Goal: Information Seeking & Learning: Learn about a topic

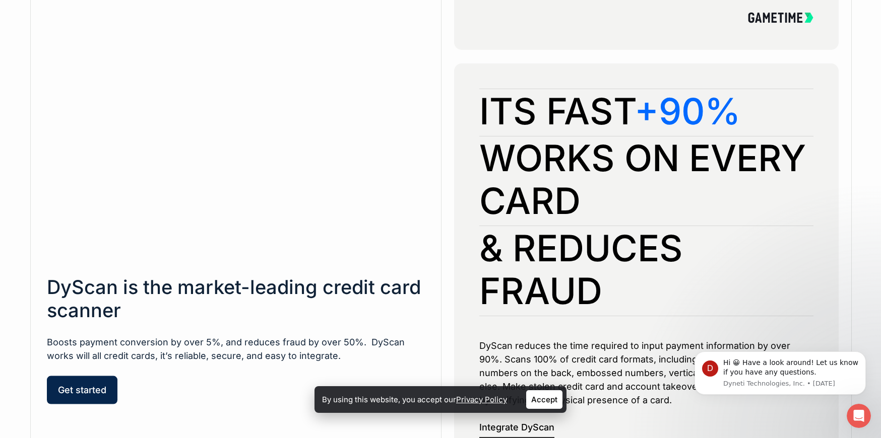
scroll to position [677, 0]
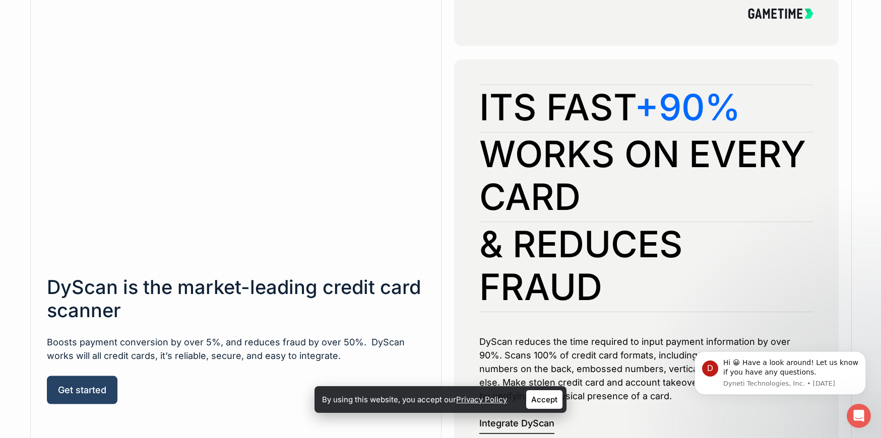
click at [89, 391] on span "Get started" at bounding box center [82, 390] width 48 height 10
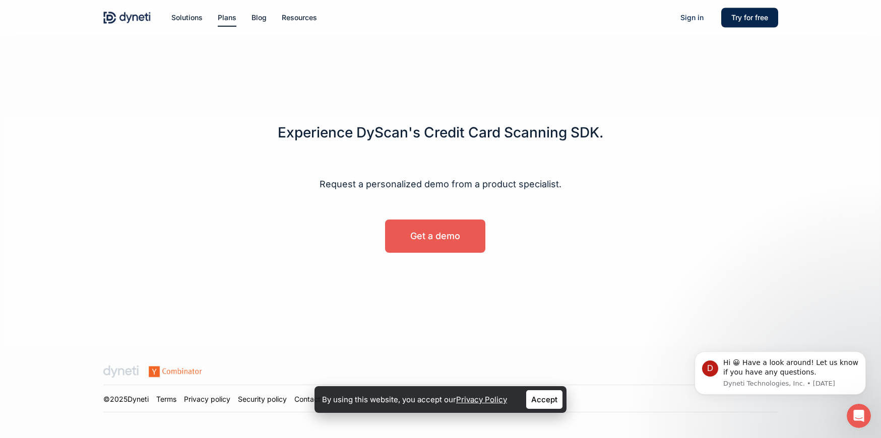
scroll to position [667, 0]
click at [440, 239] on span "Get a demo" at bounding box center [435, 236] width 50 height 10
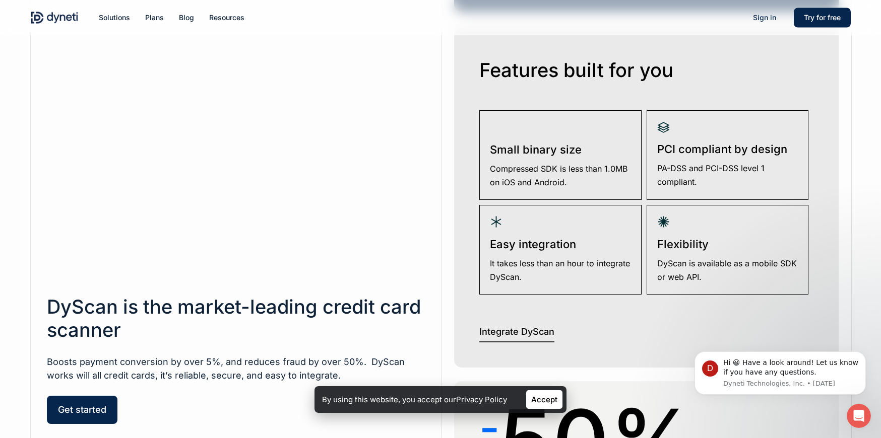
scroll to position [1490, 0]
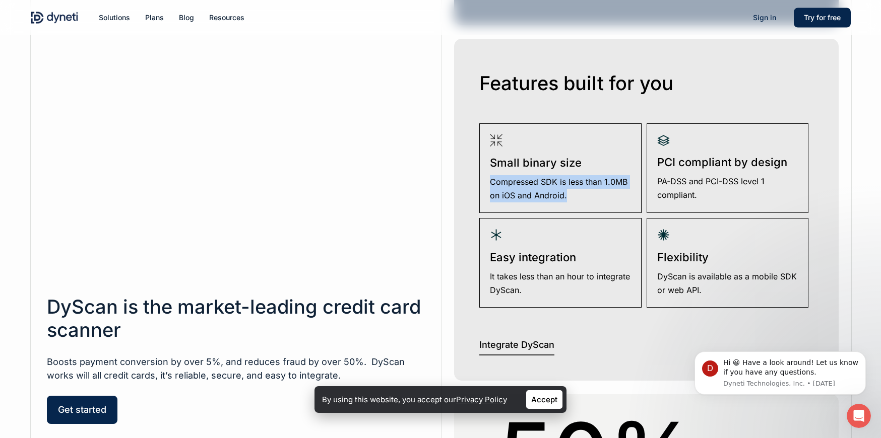
drag, startPoint x: 568, startPoint y: 196, endPoint x: 486, endPoint y: 183, distance: 83.2
click at [486, 183] on div "Small binary size Compressed SDK is less than 1.0MB on iOS and Android." at bounding box center [560, 168] width 162 height 90
copy p "Compressed SDK is less than 1.0MB on iOS and Android."
click at [662, 143] on img at bounding box center [663, 141] width 13 height 12
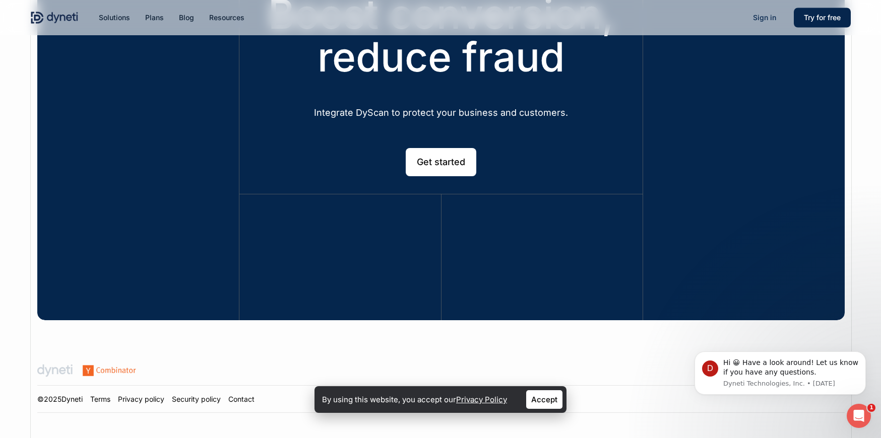
scroll to position [3011, 0]
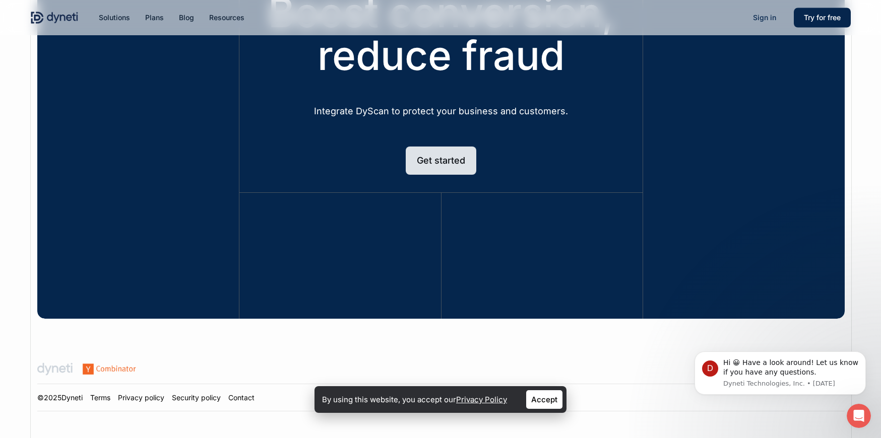
click at [444, 165] on span "Get started" at bounding box center [441, 161] width 48 height 10
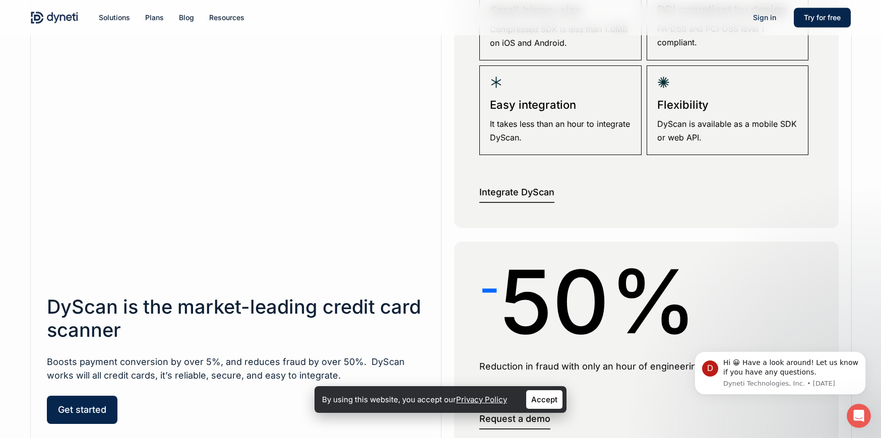
scroll to position [1640, 0]
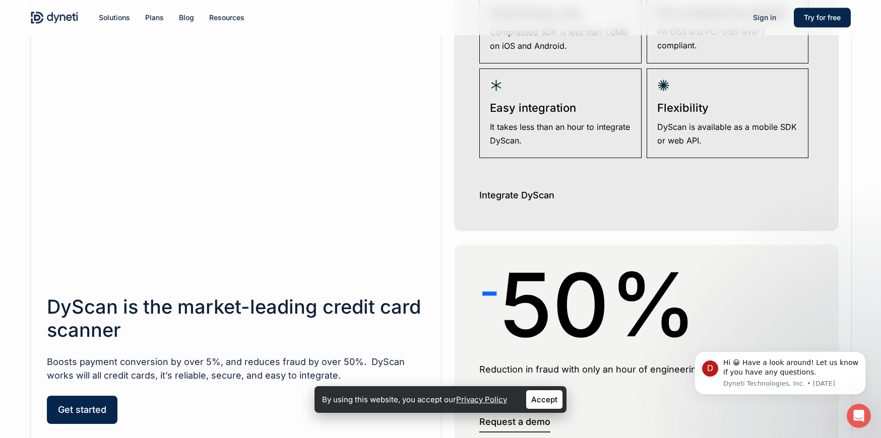
click at [536, 199] on link "Integrate DyScan" at bounding box center [516, 197] width 75 height 18
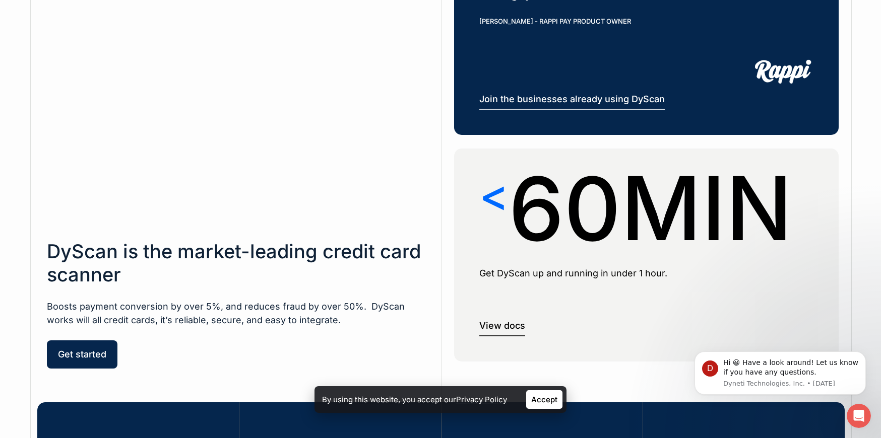
scroll to position [2465, 0]
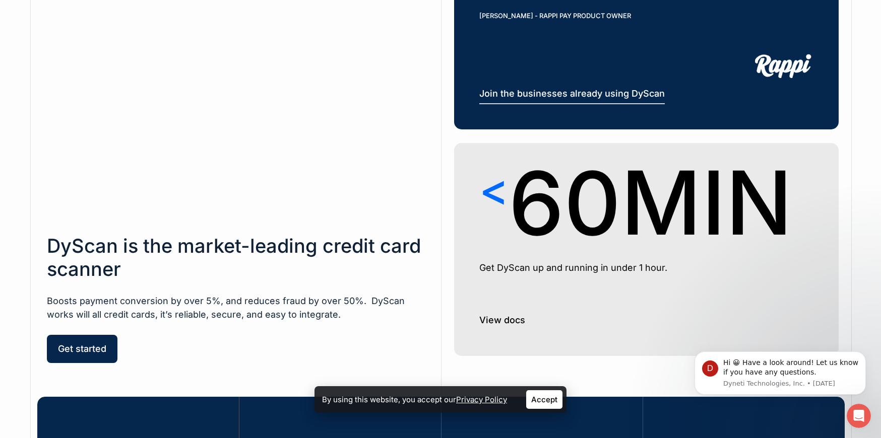
click at [491, 327] on link "View docs" at bounding box center [502, 322] width 46 height 18
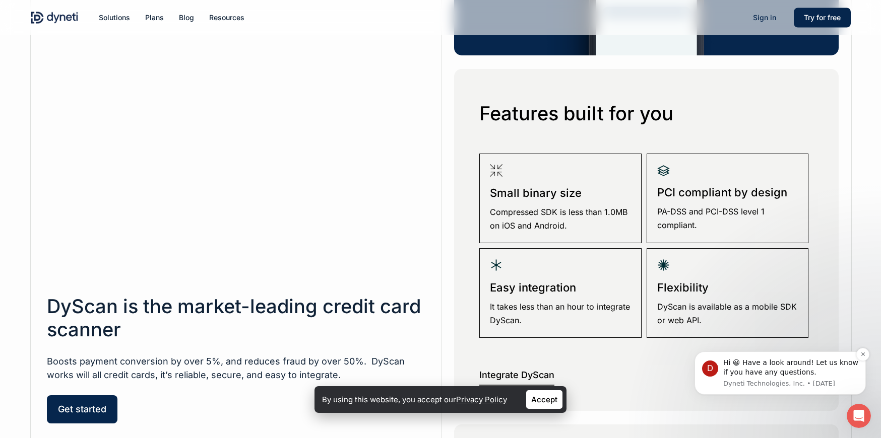
scroll to position [1462, 0]
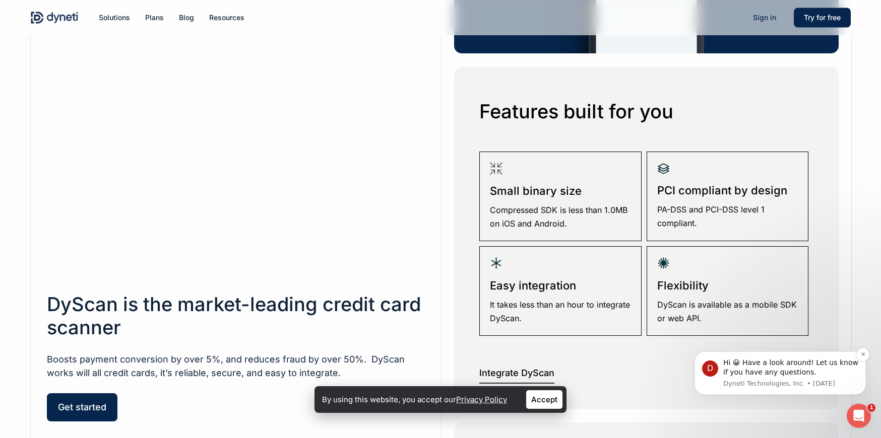
click at [773, 372] on div "Hi 😀­­­­ Have a look around! Let us know if you have any questions." at bounding box center [790, 368] width 135 height 20
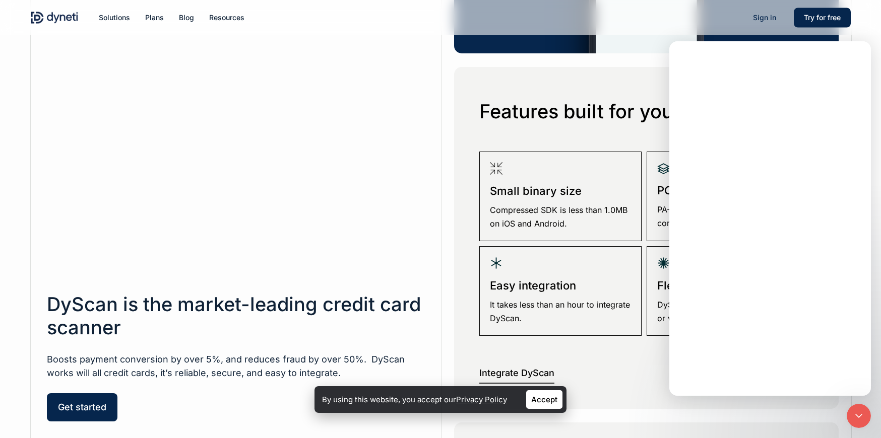
scroll to position [0, 0]
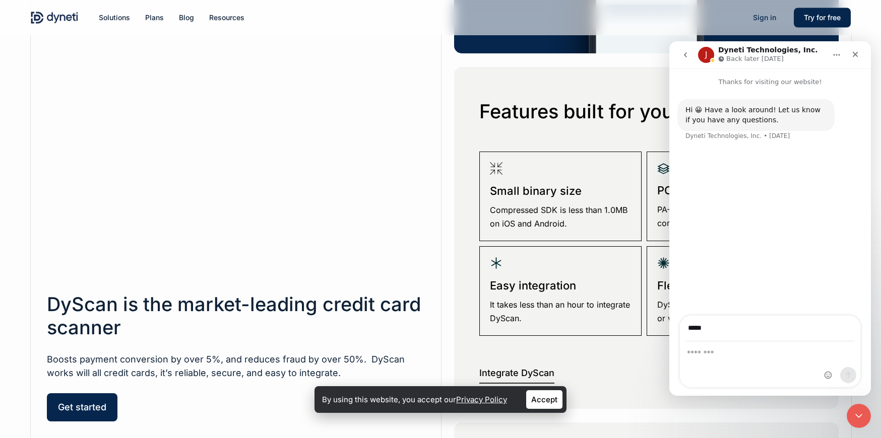
type input "**********"
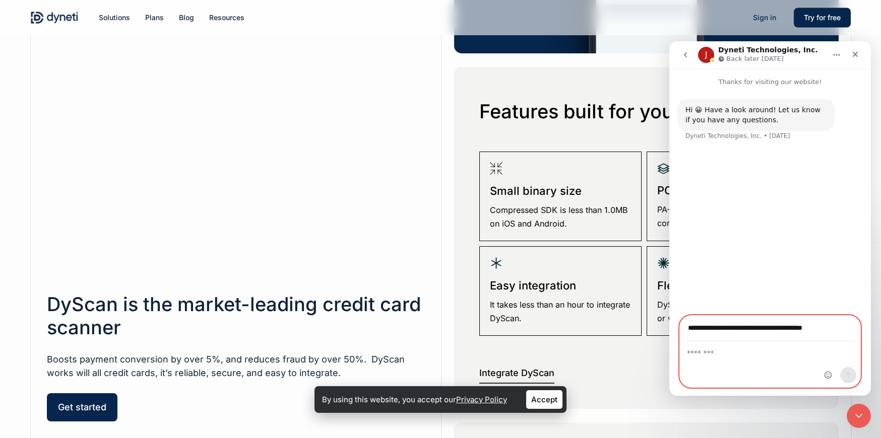
click at [712, 354] on textarea "Message…" at bounding box center [770, 350] width 180 height 17
paste textarea "**********"
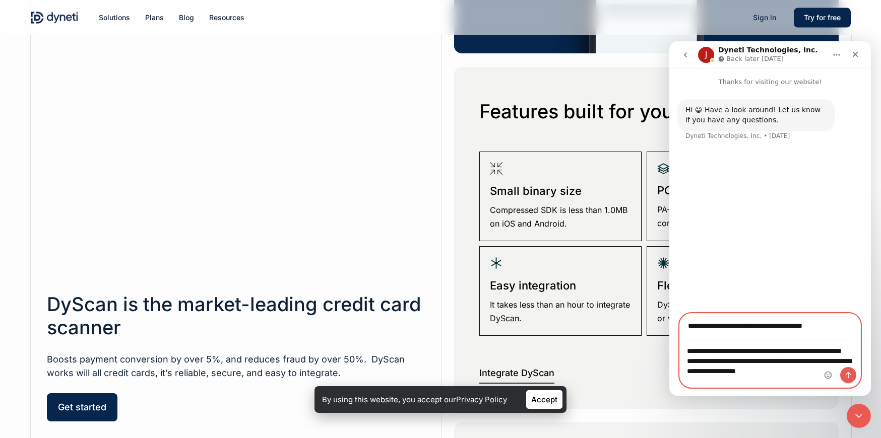
click at [722, 360] on textarea "**********" at bounding box center [770, 363] width 180 height 47
paste textarea "**********"
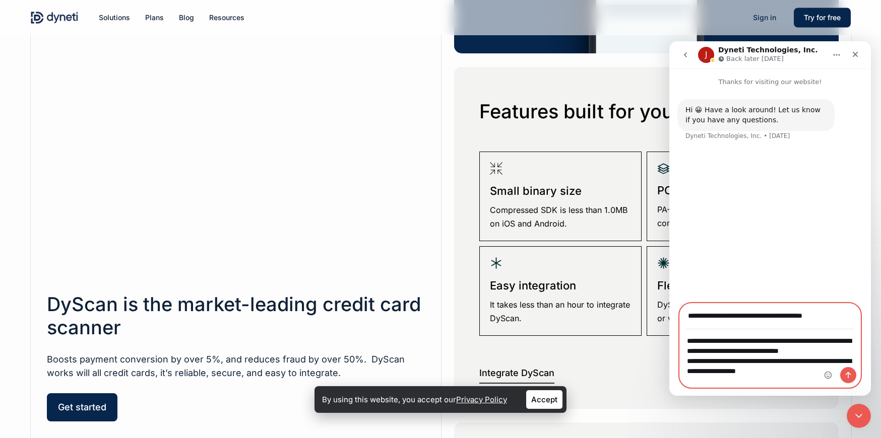
click at [783, 351] on textarea "**********" at bounding box center [770, 353] width 180 height 47
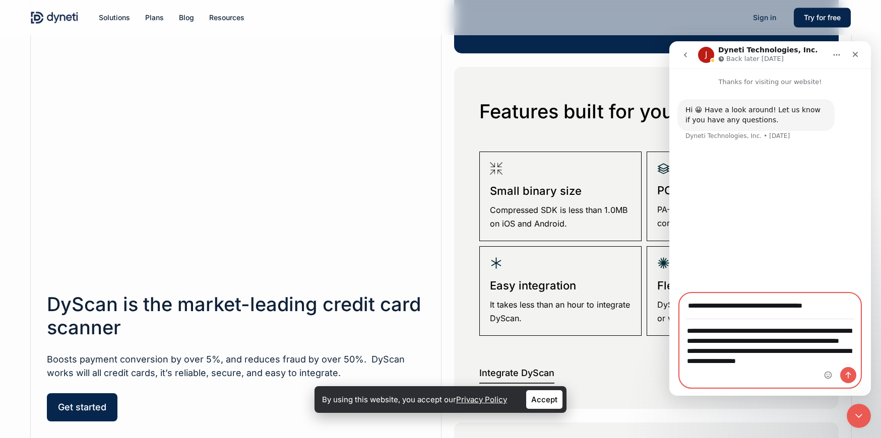
type textarea "**********"
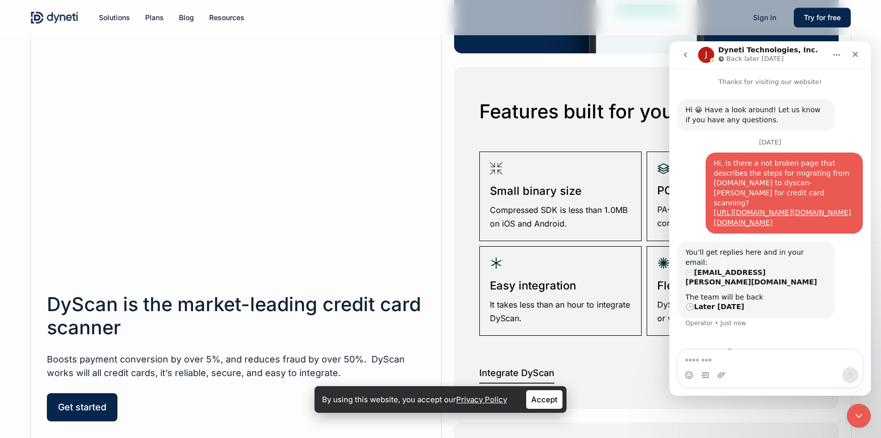
scroll to position [8, 0]
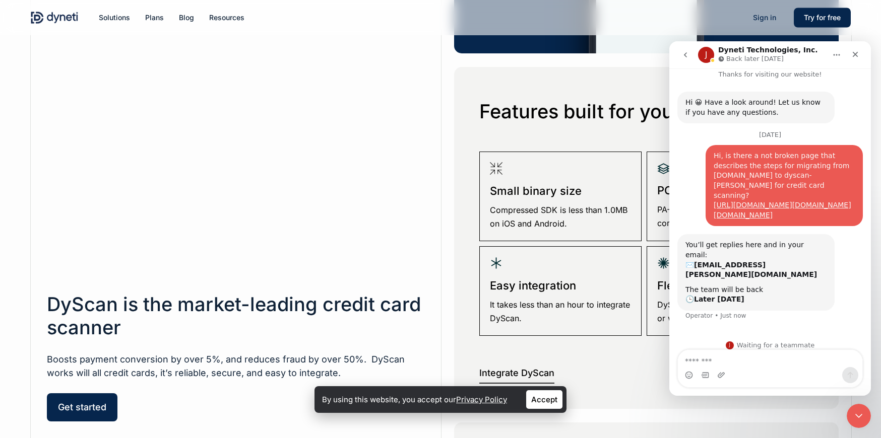
click at [687, 55] on icon "go back" at bounding box center [685, 55] width 8 height 8
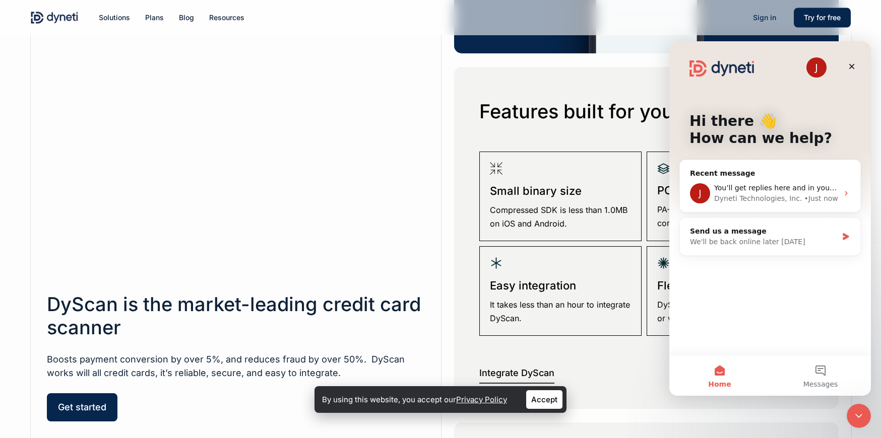
scroll to position [0, 0]
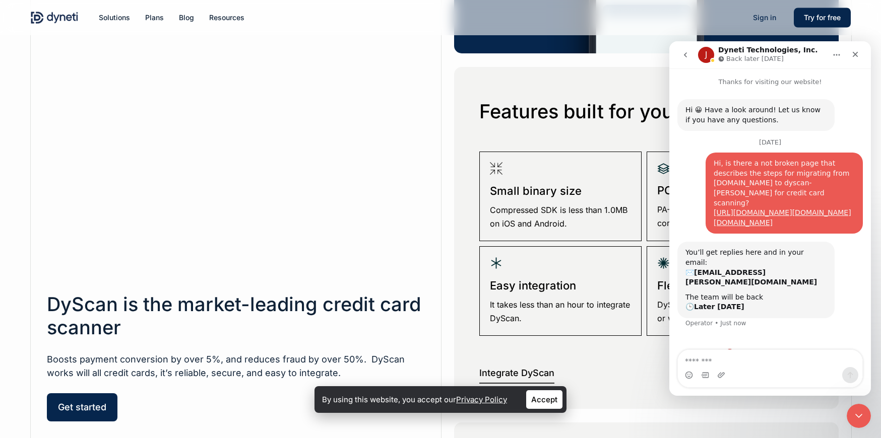
scroll to position [8, 0]
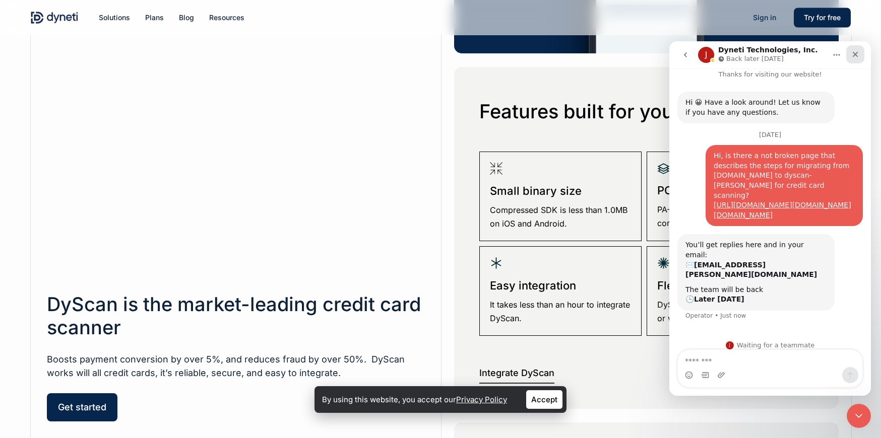
click at [855, 56] on icon "Close" at bounding box center [855, 54] width 8 height 8
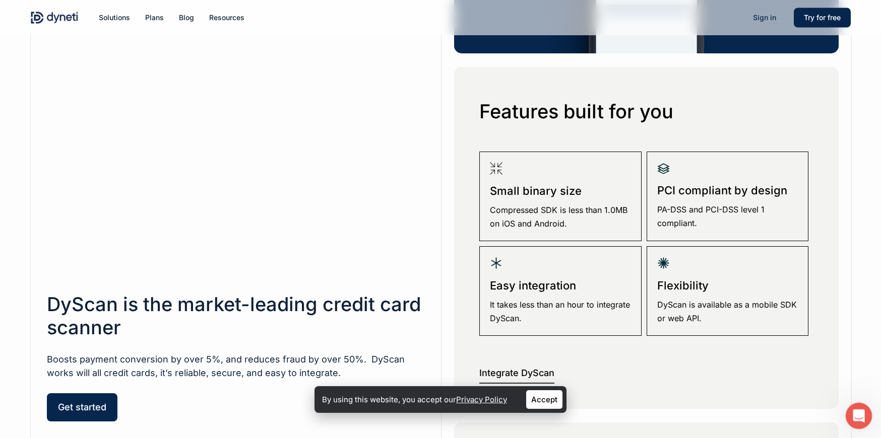
click at [858, 413] on icon "Open Intercom Messenger" at bounding box center [857, 415] width 17 height 17
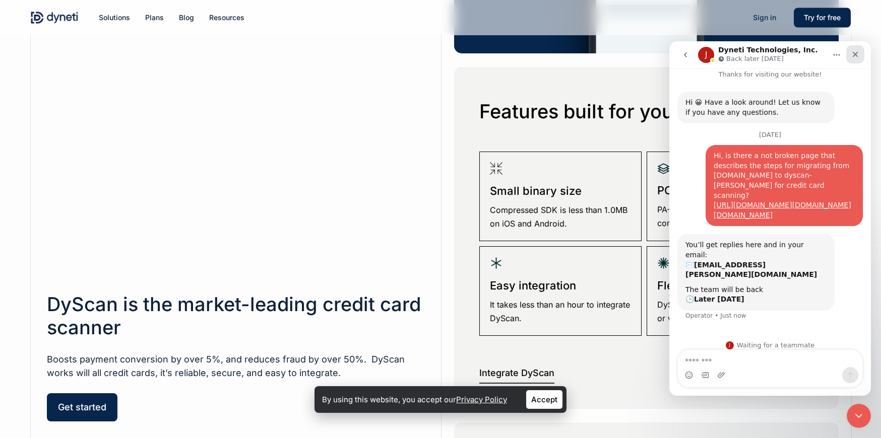
click at [855, 55] on icon "Close" at bounding box center [855, 54] width 8 height 8
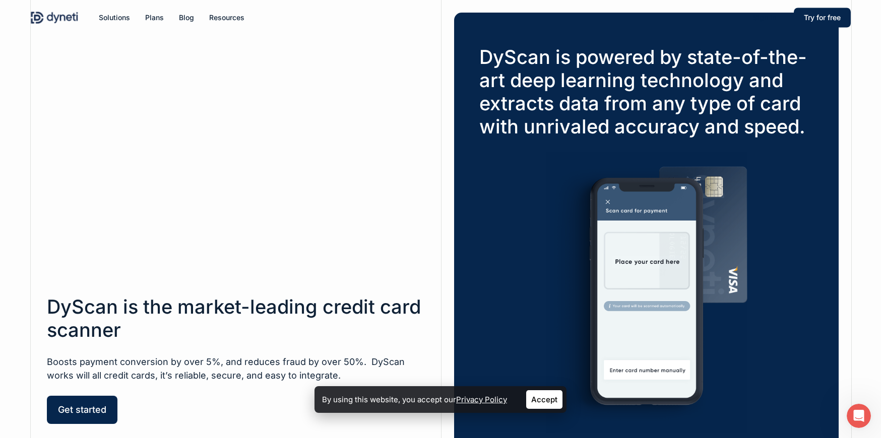
scroll to position [0, 0]
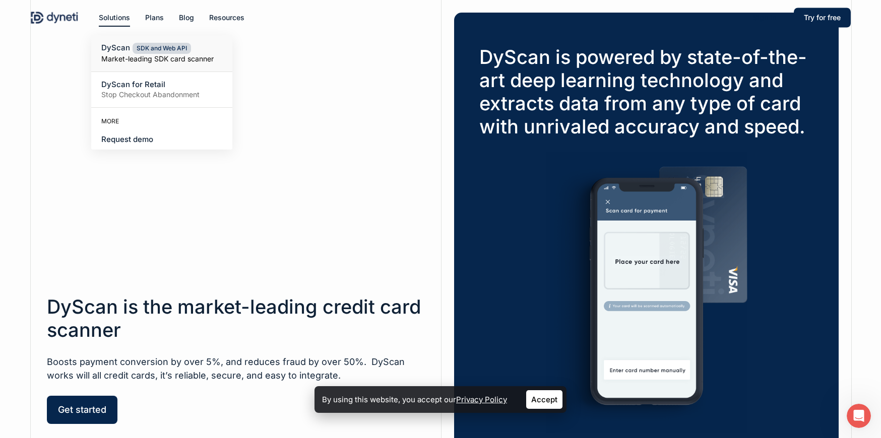
click at [116, 47] on span "DyScan" at bounding box center [115, 48] width 29 height 10
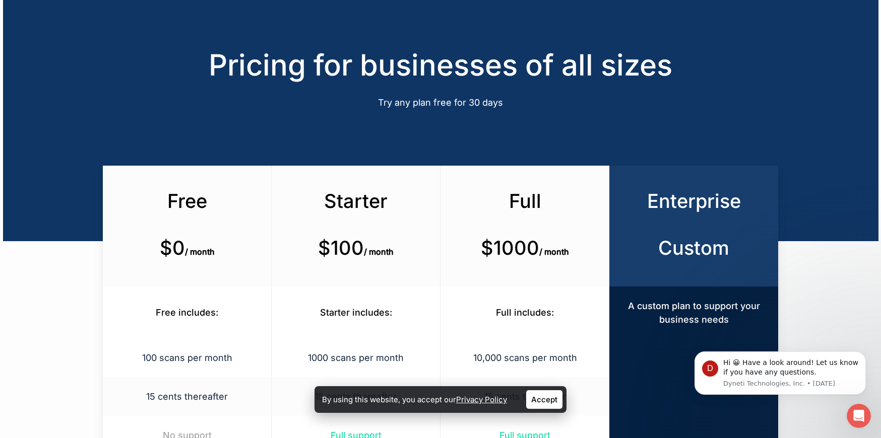
scroll to position [116, 0]
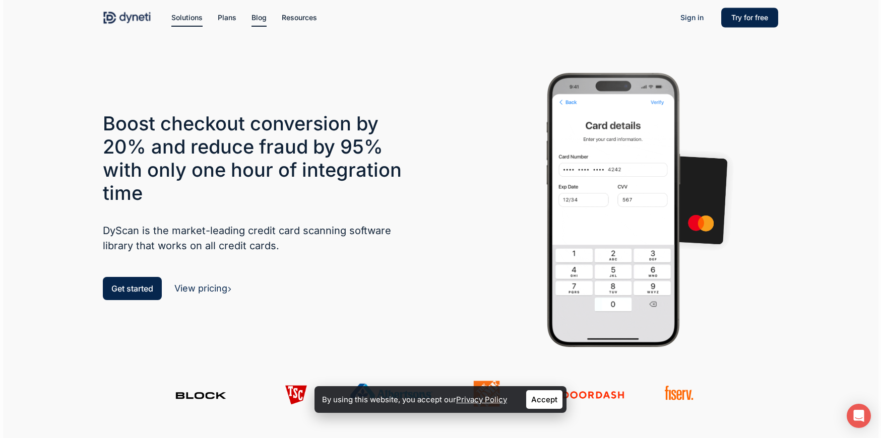
click at [257, 18] on span "Blog" at bounding box center [258, 17] width 15 height 9
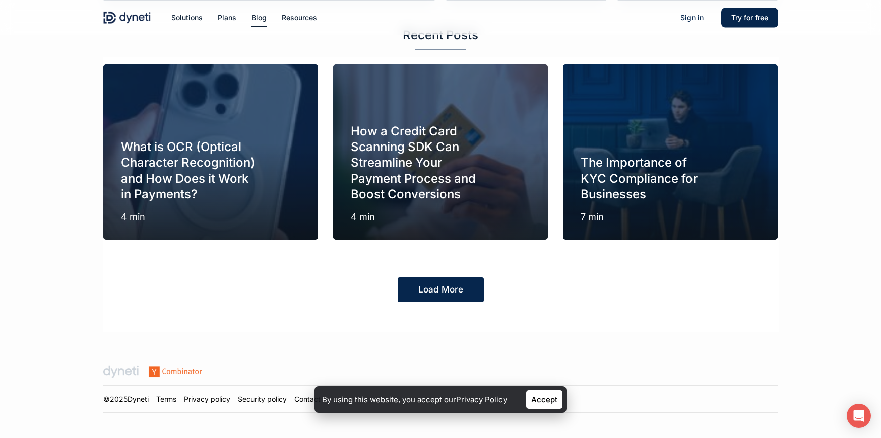
scroll to position [564, 0]
click at [427, 297] on link "Load More" at bounding box center [441, 290] width 86 height 25
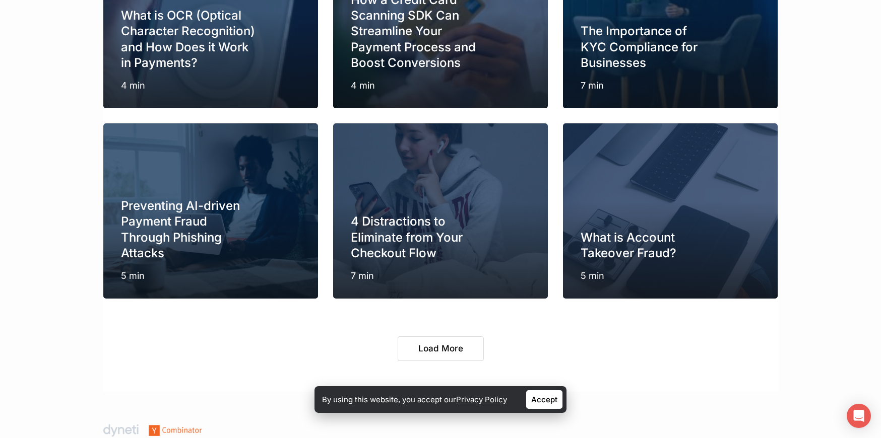
scroll to position [696, 0]
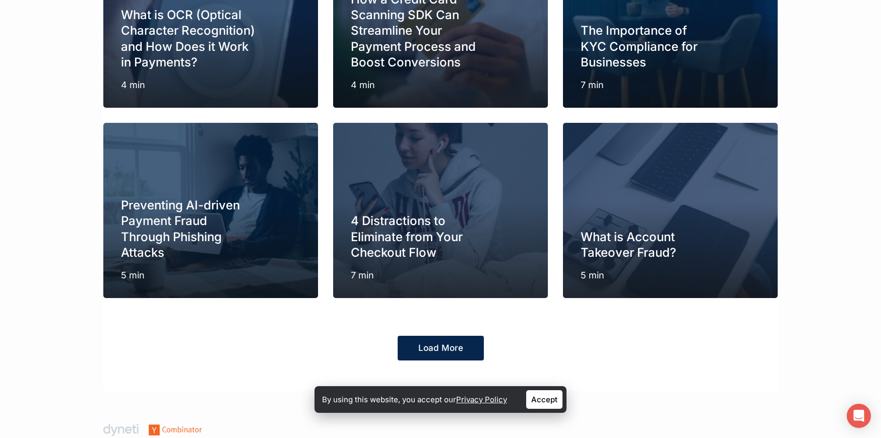
click at [424, 345] on link "Load More" at bounding box center [441, 348] width 86 height 25
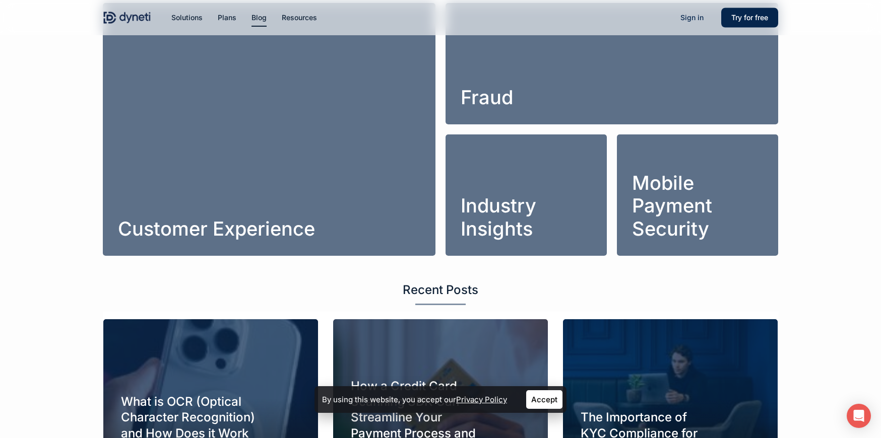
scroll to position [0, 0]
